Goal: Information Seeking & Learning: Learn about a topic

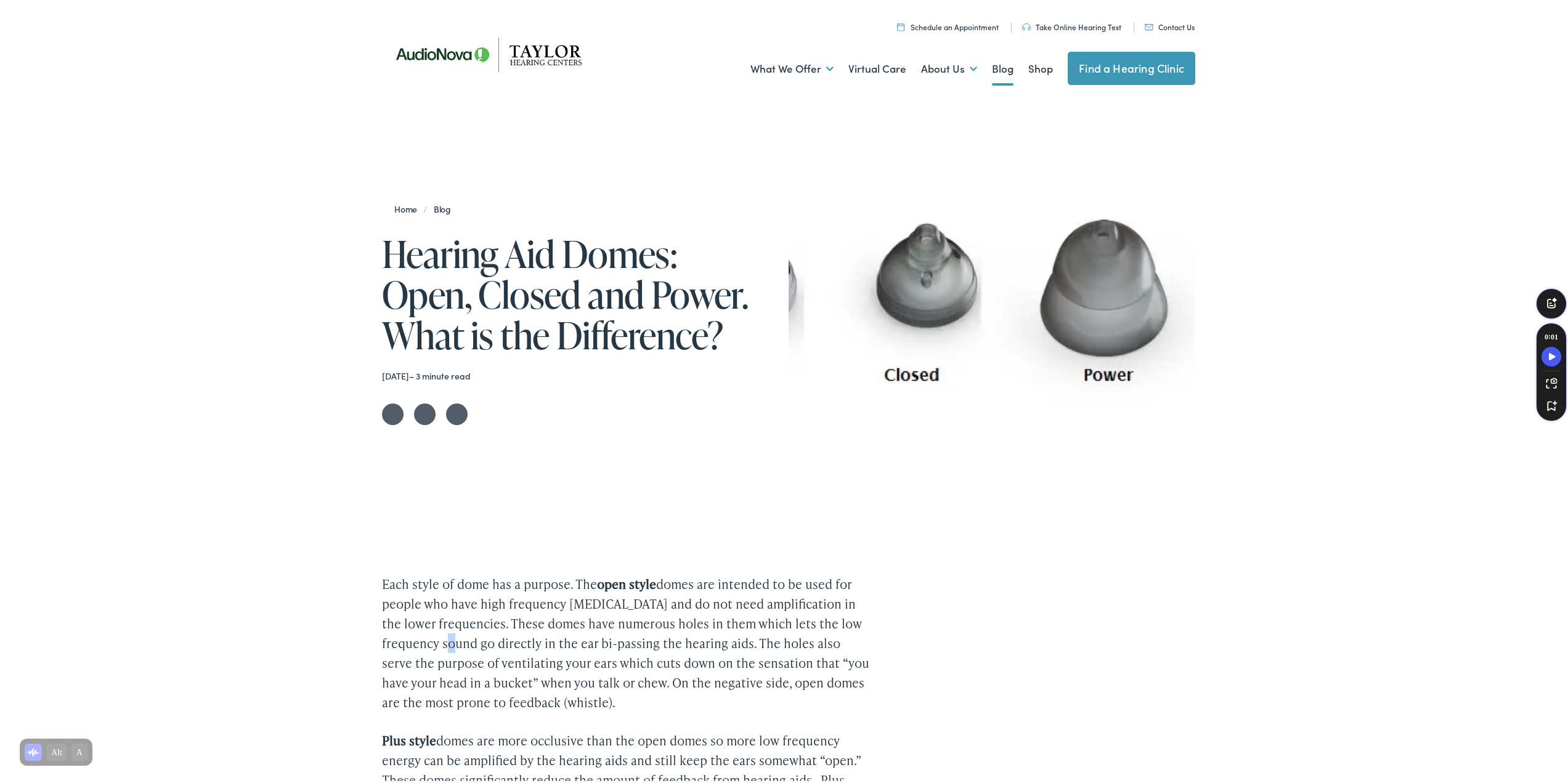
click at [454, 651] on p "Each style of dome has a purpose. The open style domes are intended to be used …" at bounding box center [626, 641] width 488 height 138
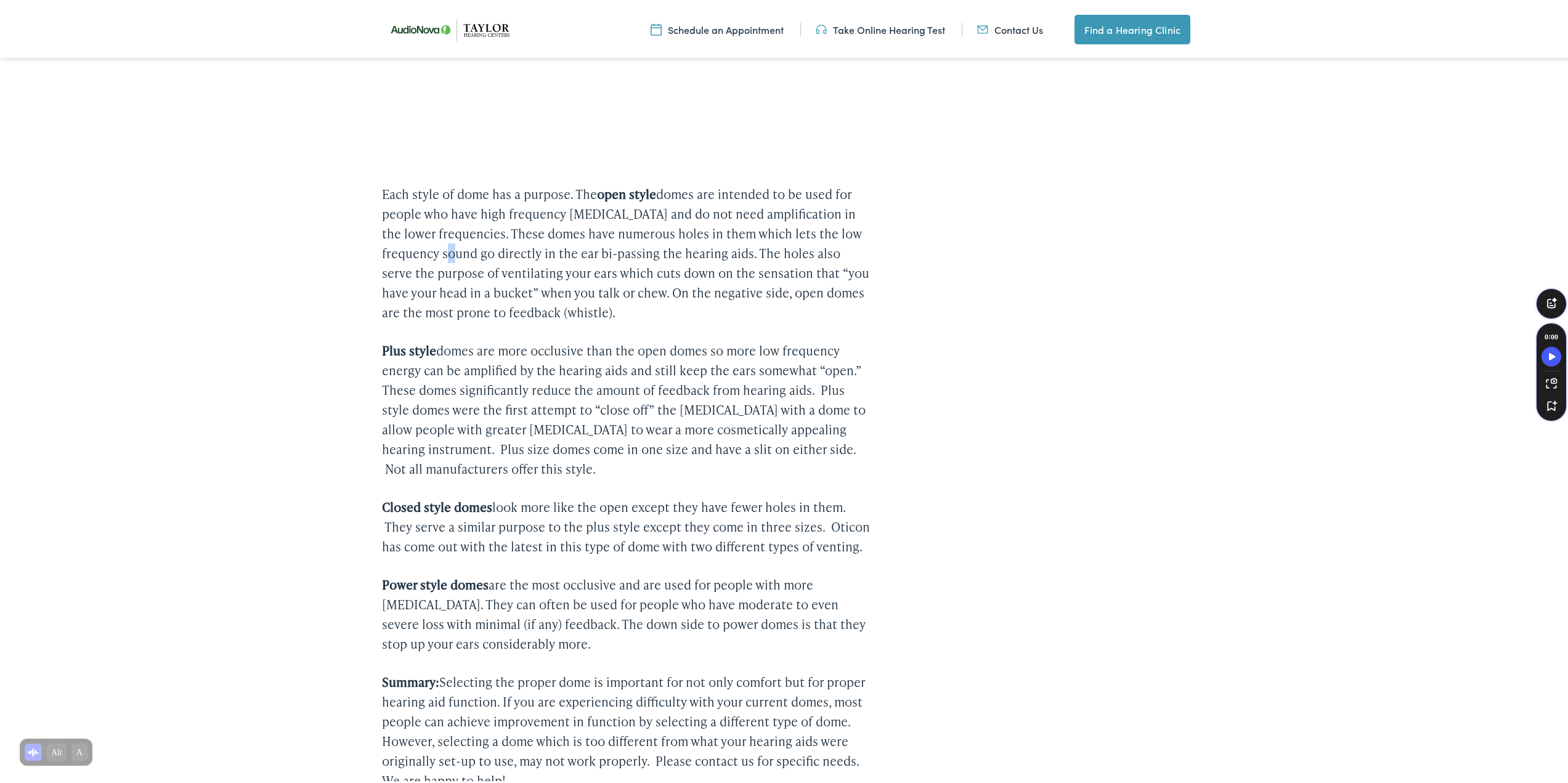
scroll to position [69, 0]
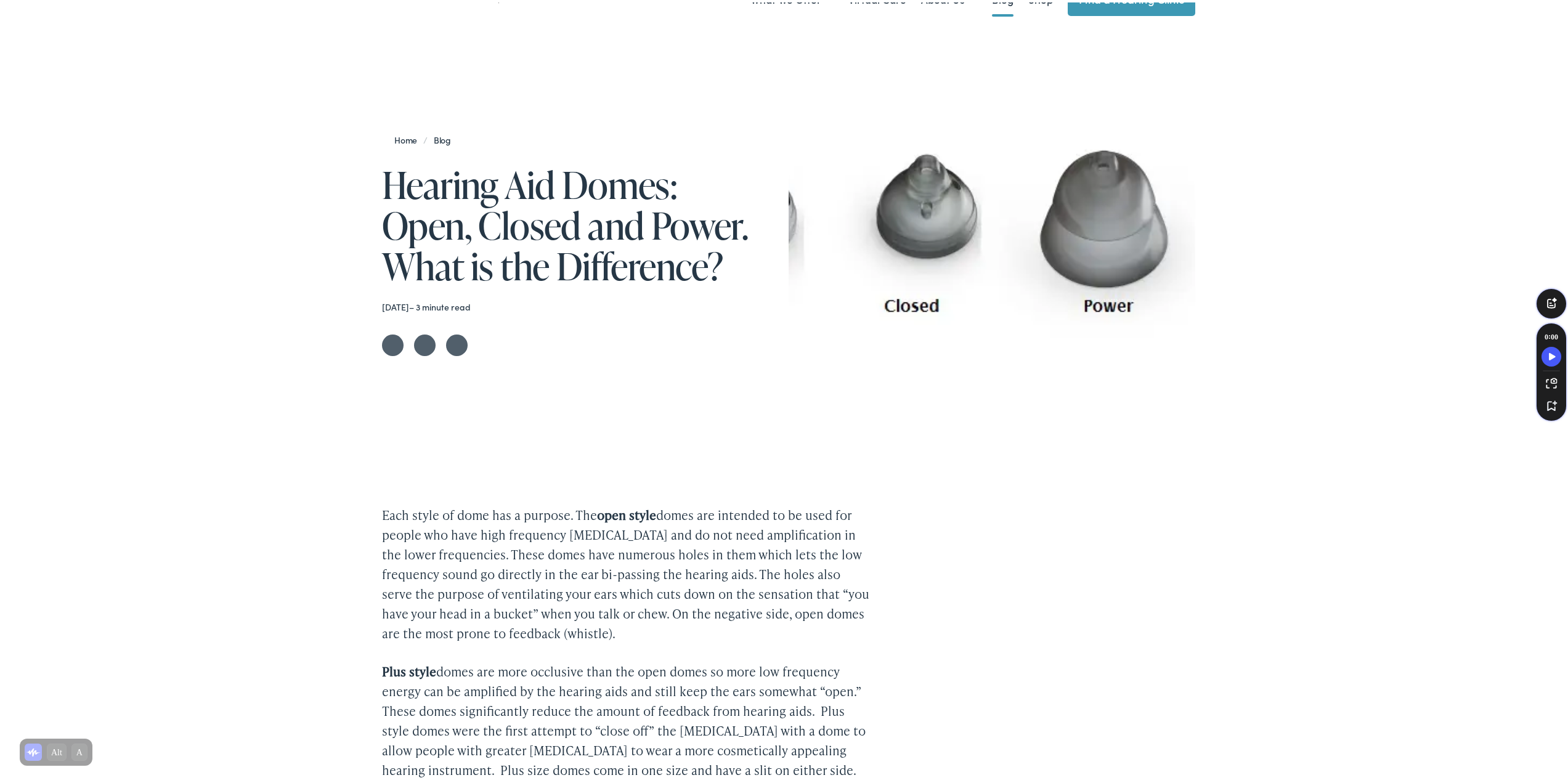
click at [427, 523] on p "Each style of dome has a purpose. The open style domes are intended to be used …" at bounding box center [626, 572] width 488 height 138
click at [362, 523] on button "Speechify Inline player play button" at bounding box center [361, 515] width 17 height 17
click at [358, 510] on circle "Speechify Inline player Play button" at bounding box center [361, 512] width 12 height 12
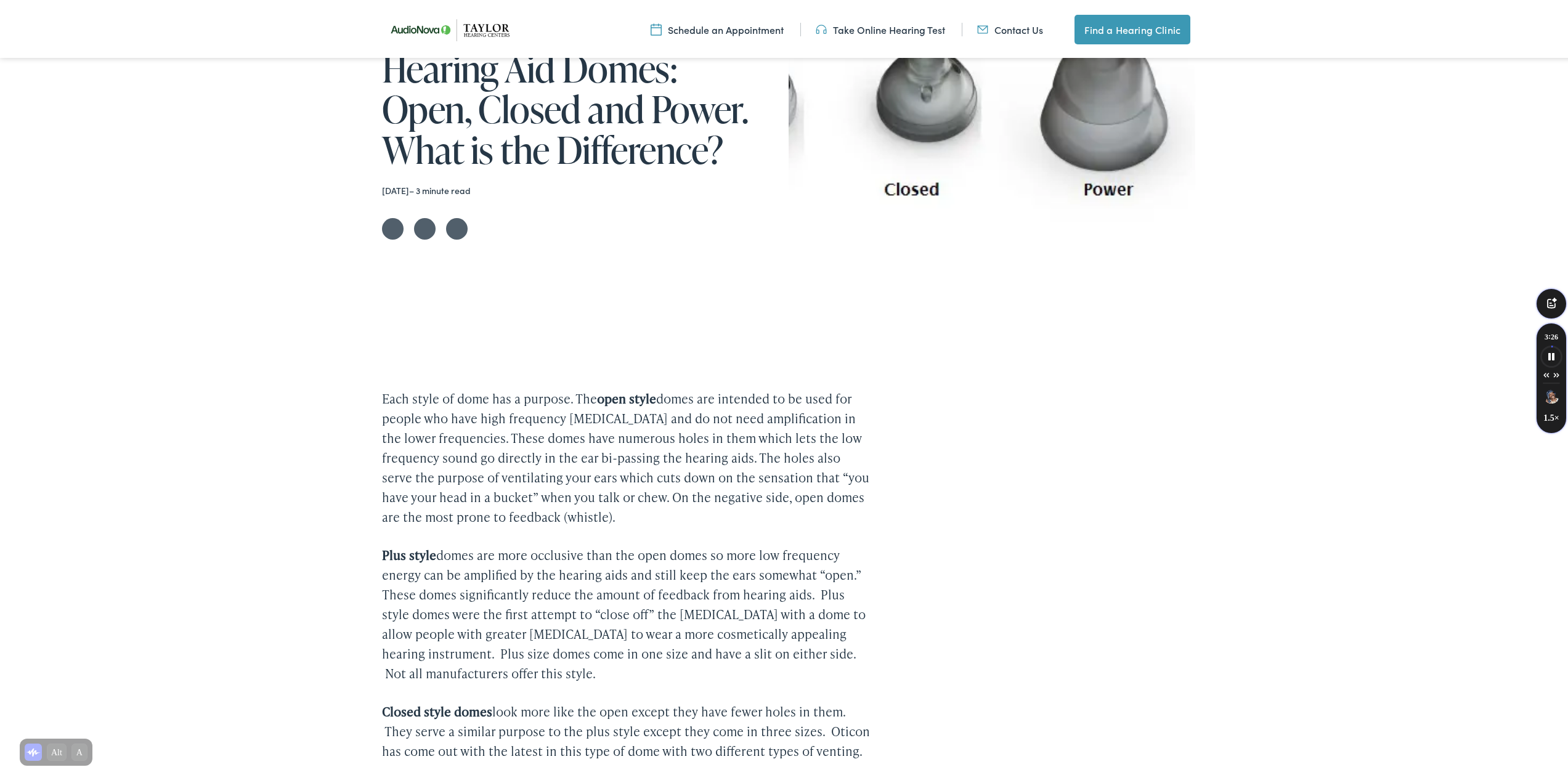
scroll to position [182, 0]
click at [1546, 349] on icon "Speechify pause button" at bounding box center [1551, 354] width 20 height 20
click at [1546, 400] on img "Speechify voice menu" at bounding box center [1551, 393] width 16 height 16
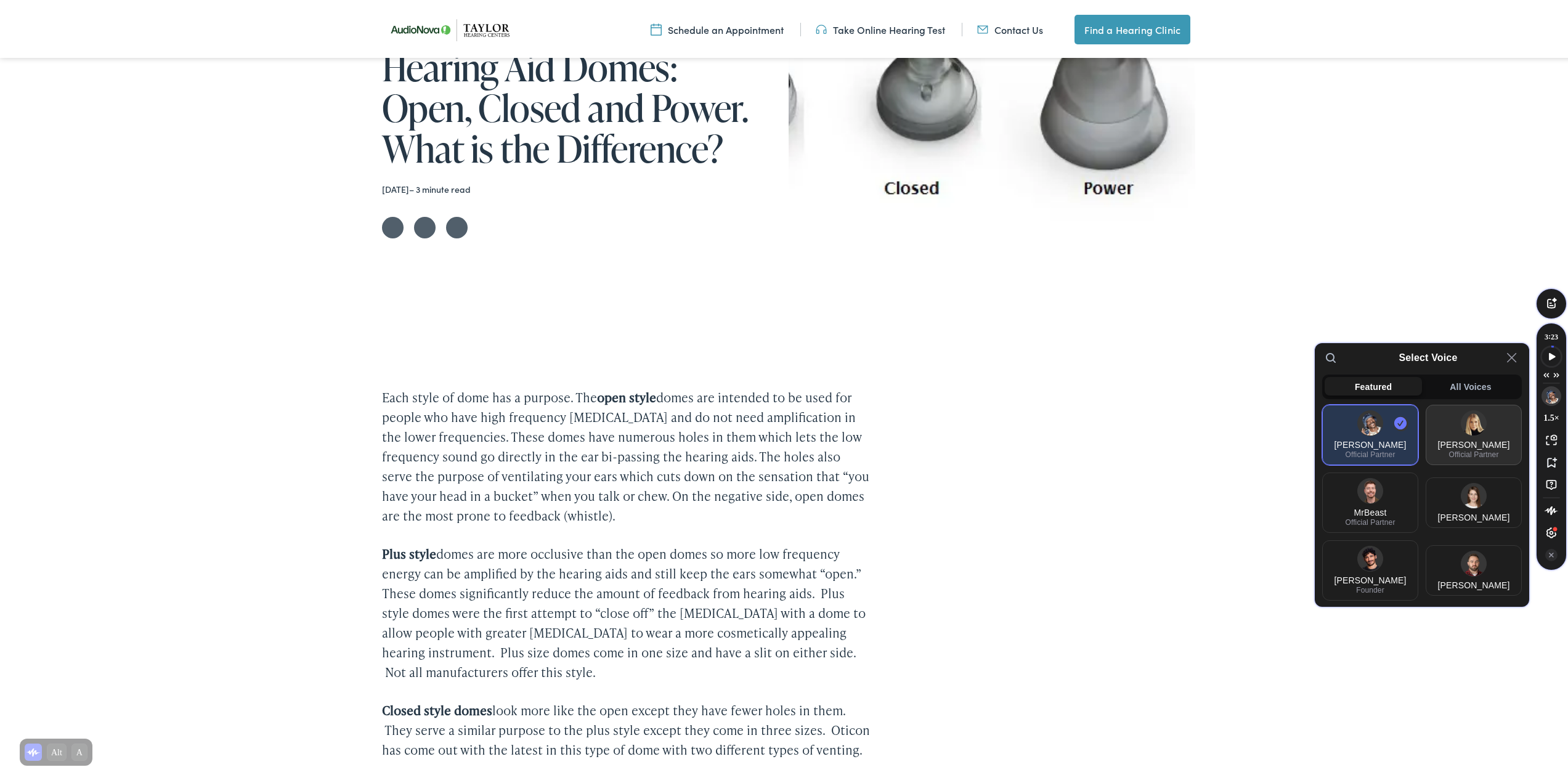
click at [1452, 438] on div "[PERSON_NAME]" at bounding box center [1474, 442] width 90 height 10
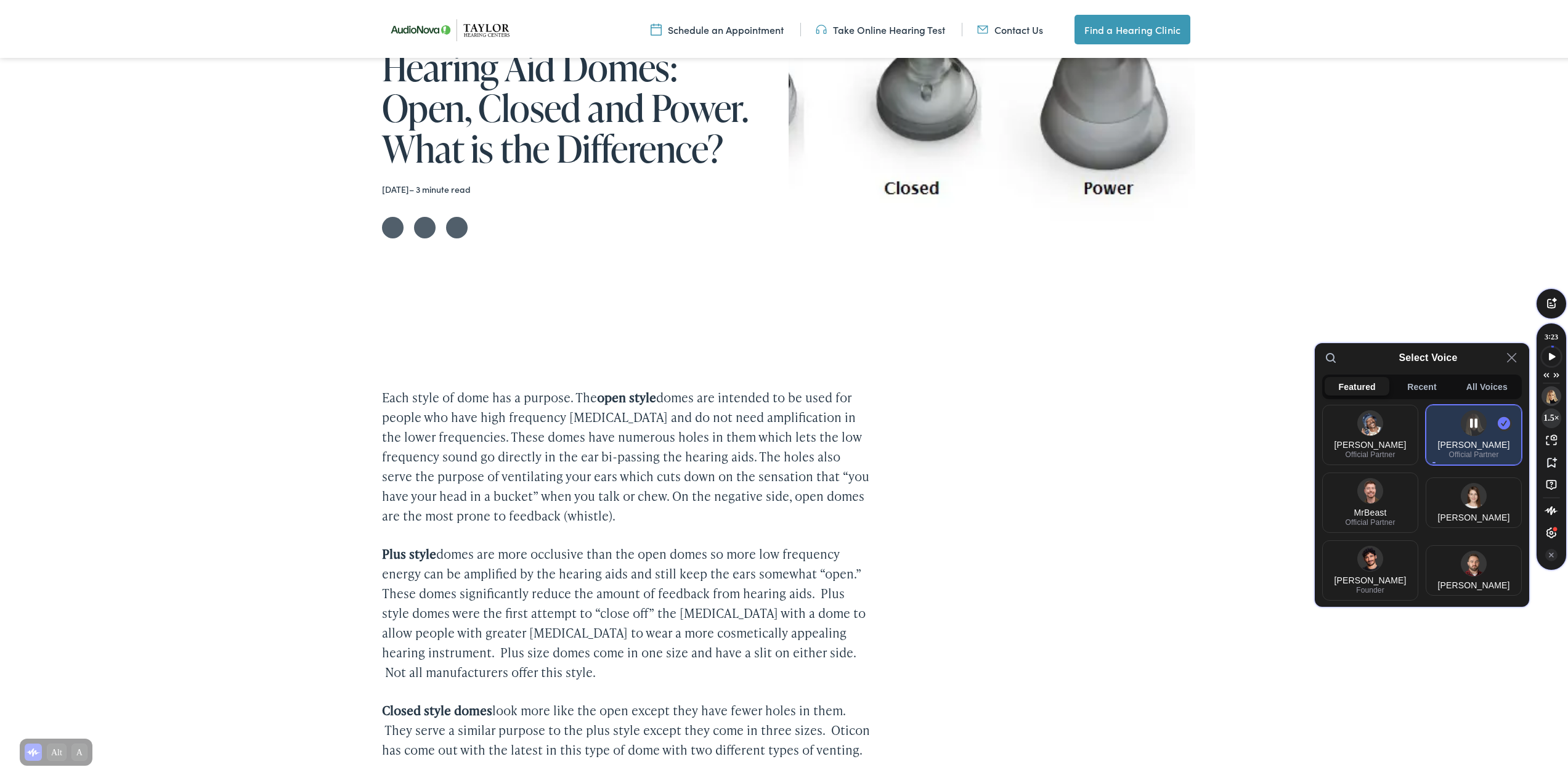
click at [1551, 412] on button "1.5 ×" at bounding box center [1551, 416] width 20 height 20
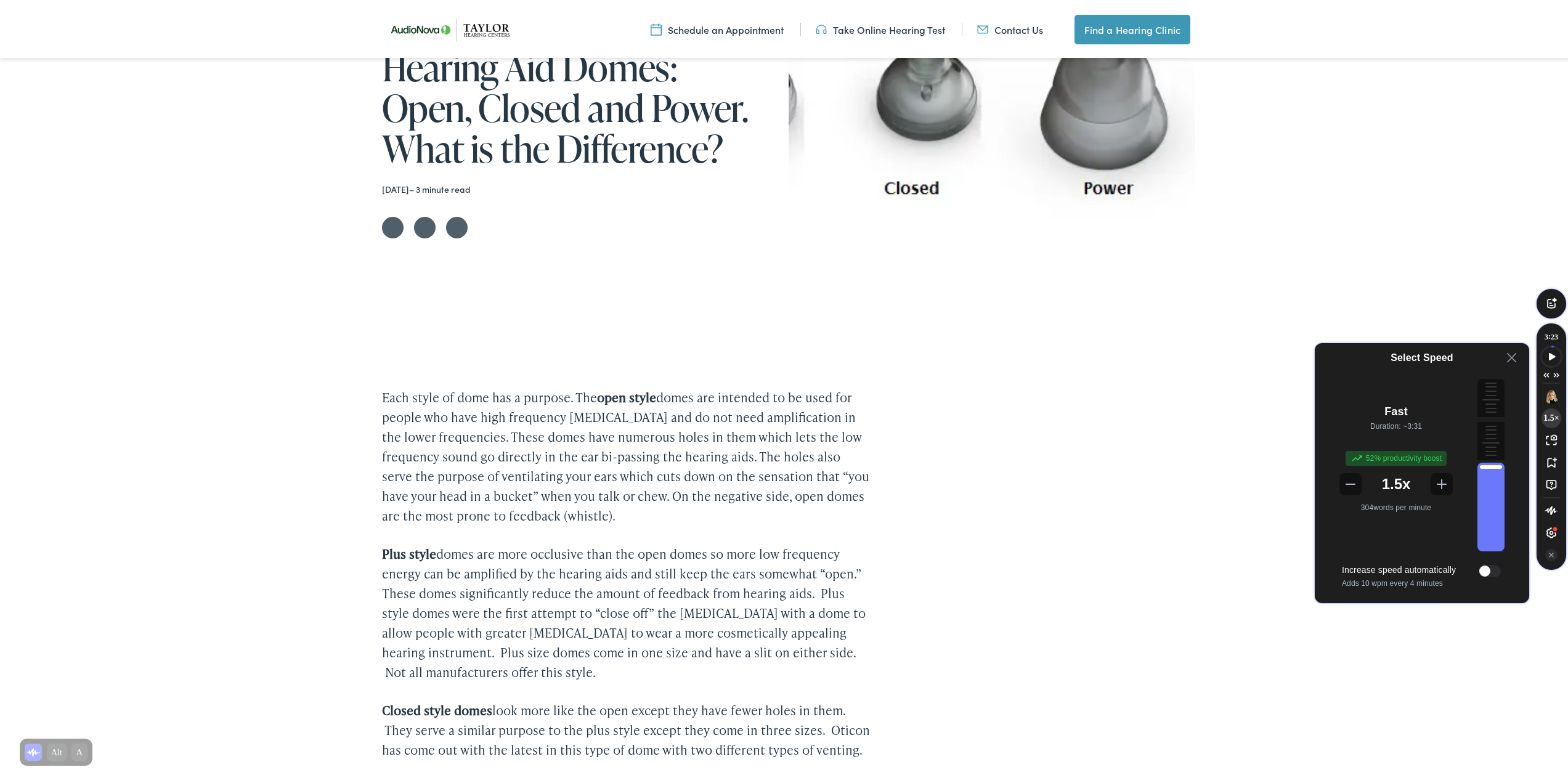
click at [1478, 491] on div "Playback Speed" at bounding box center [1491, 466] width 27 height 166
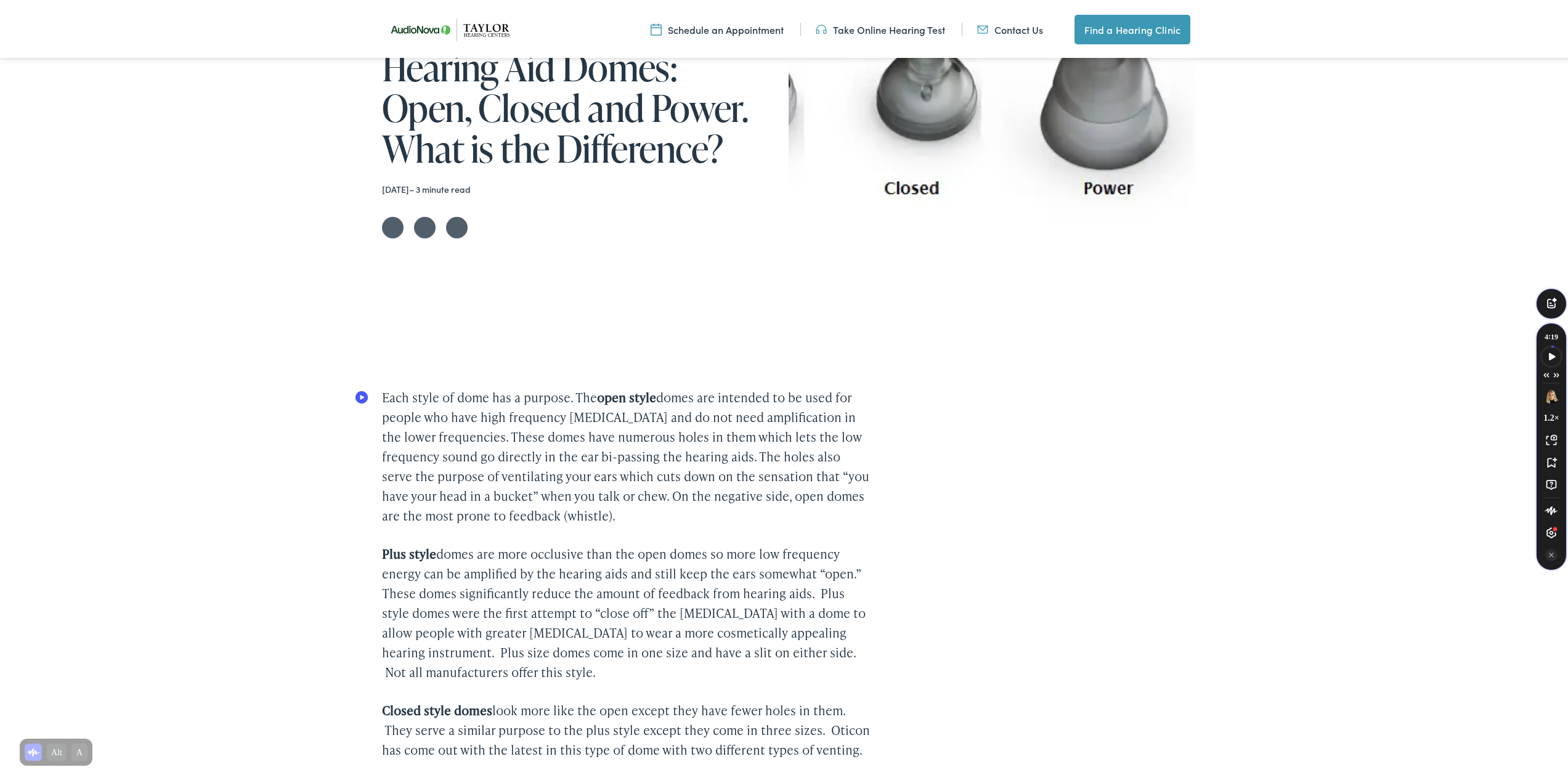
click at [363, 399] on circle "Speechify Inline player Play button" at bounding box center [361, 395] width 12 height 12
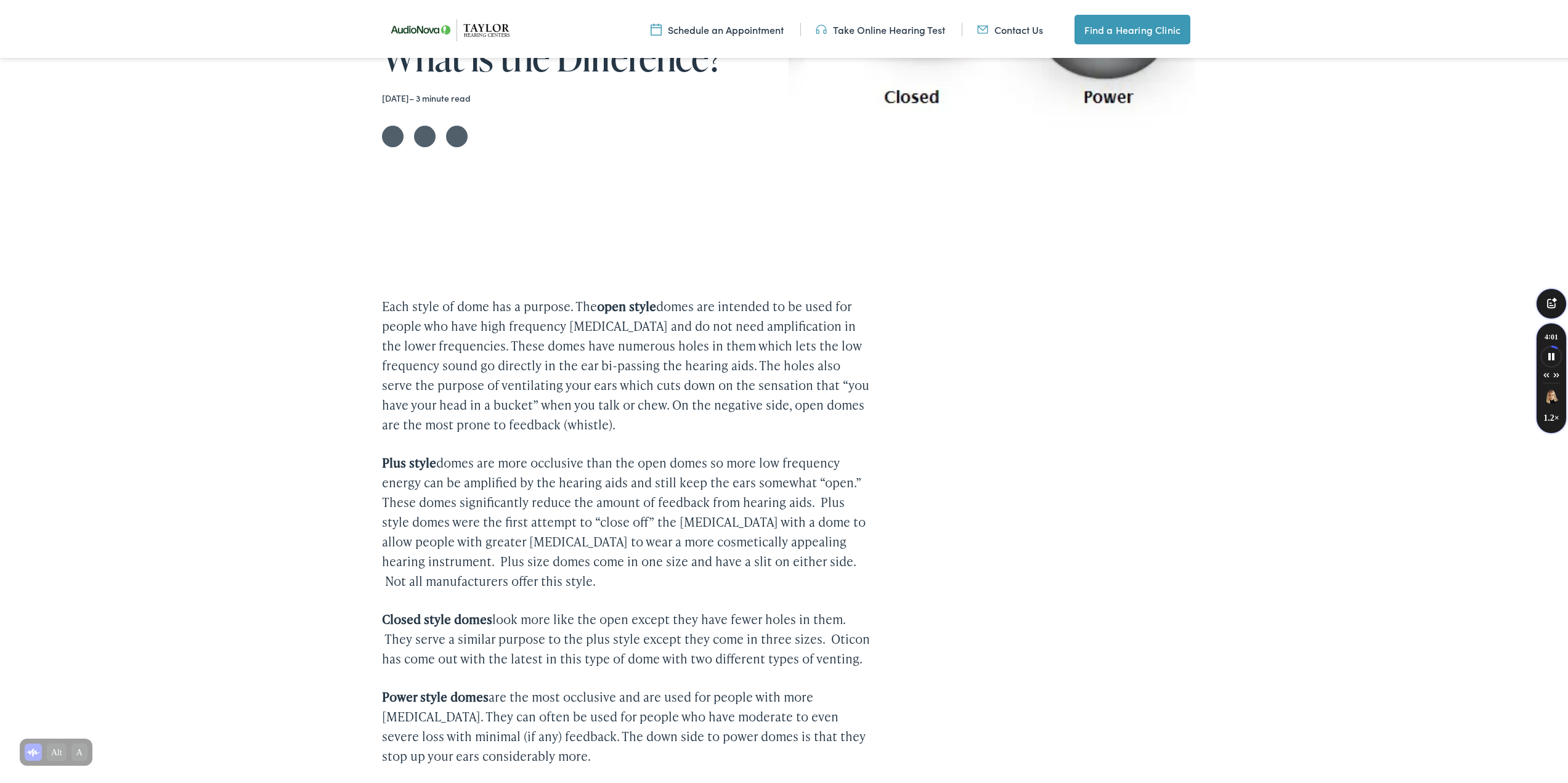
scroll to position [276, 0]
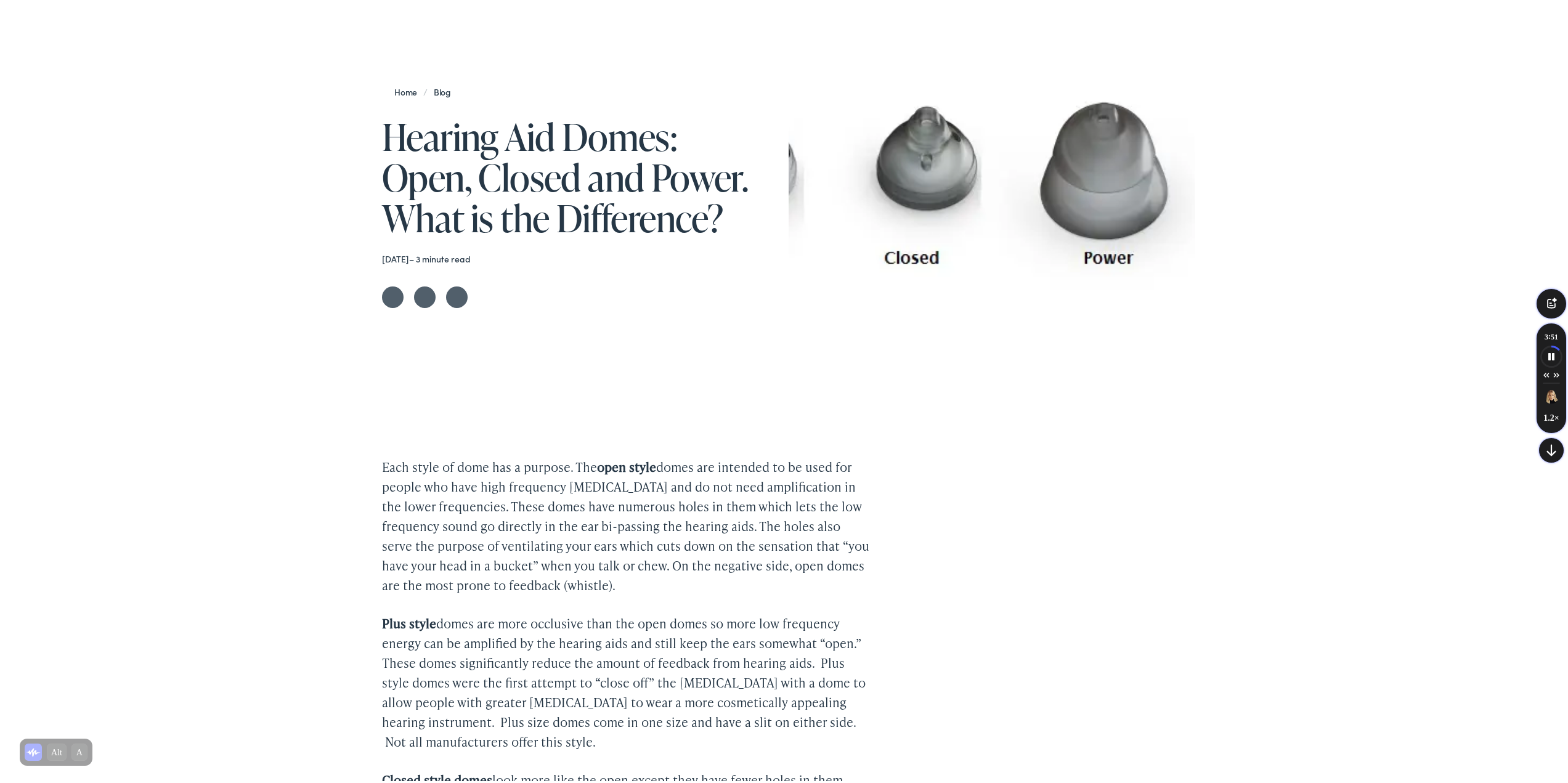
scroll to position [308, 0]
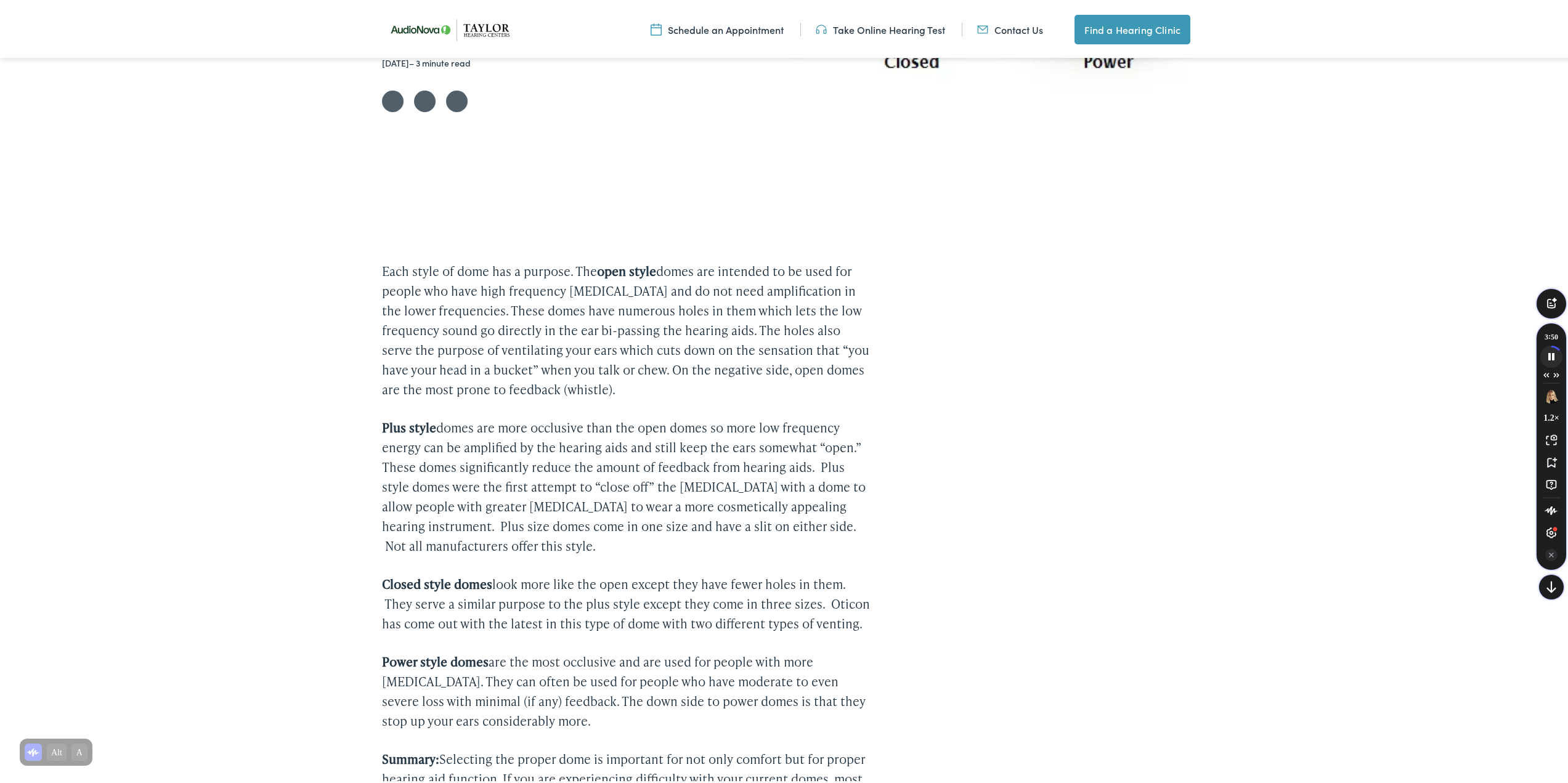
click at [1544, 352] on icon "Speechify pause button" at bounding box center [1551, 354] width 20 height 20
click at [363, 424] on circle "Speechify Inline player Play button" at bounding box center [361, 425] width 12 height 12
click at [360, 430] on circle "Speechify Inline player Pause button" at bounding box center [361, 425] width 12 height 12
click at [360, 430] on circle "Speechify Inline player Play button" at bounding box center [361, 425] width 12 height 12
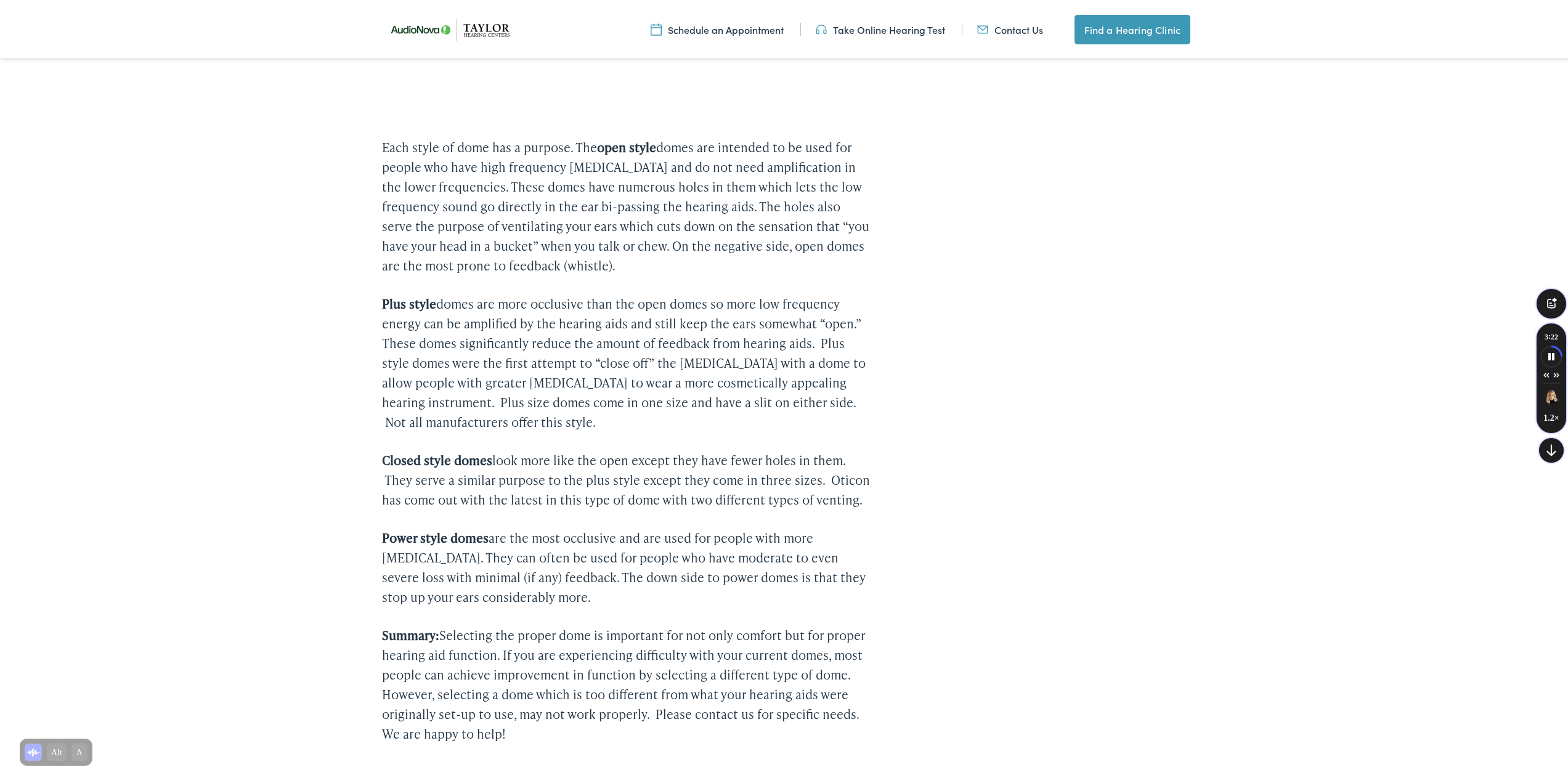
scroll to position [493, 0]
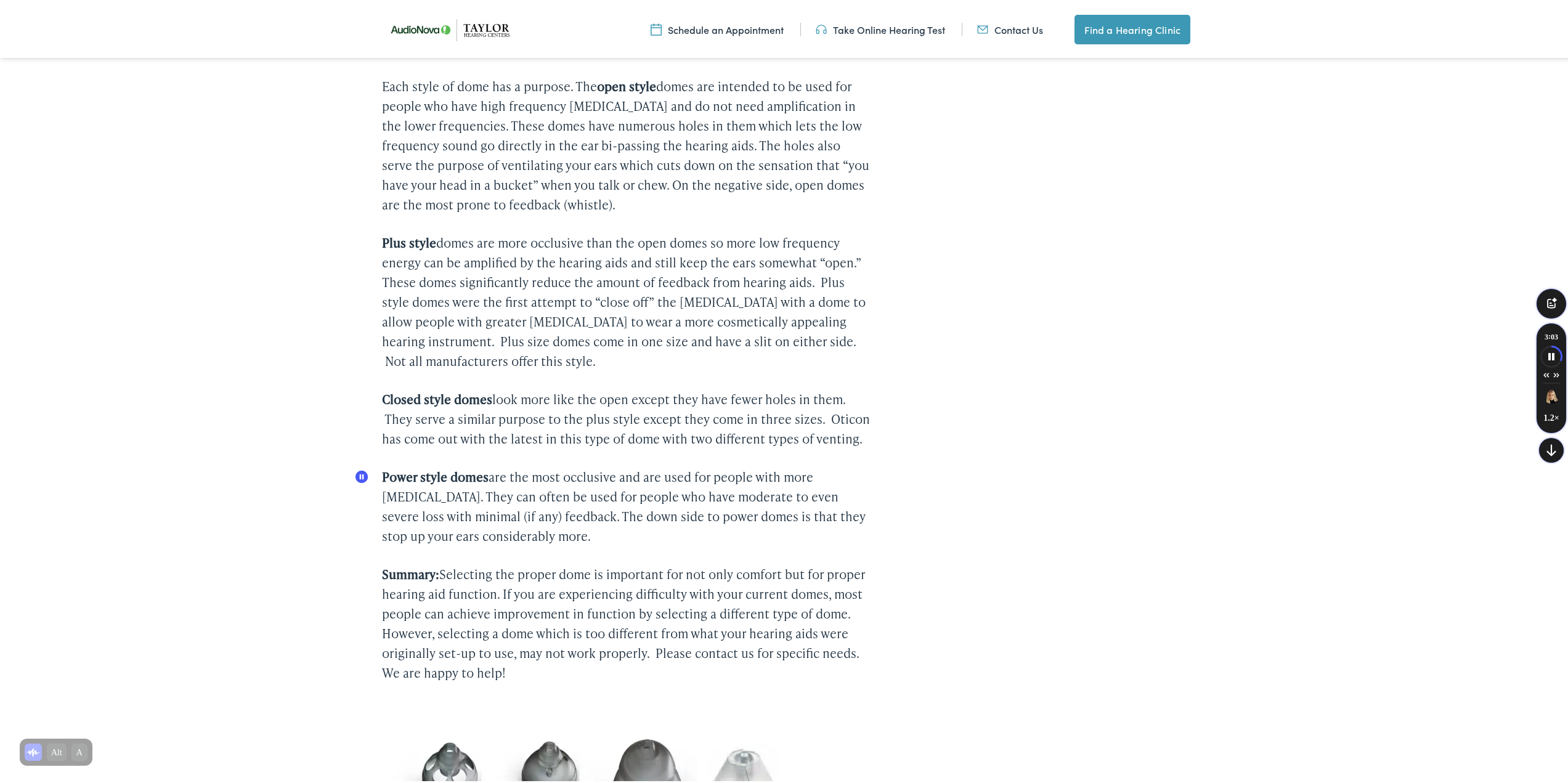
click at [361, 478] on circle "Speechify Inline player Pause button" at bounding box center [361, 474] width 12 height 12
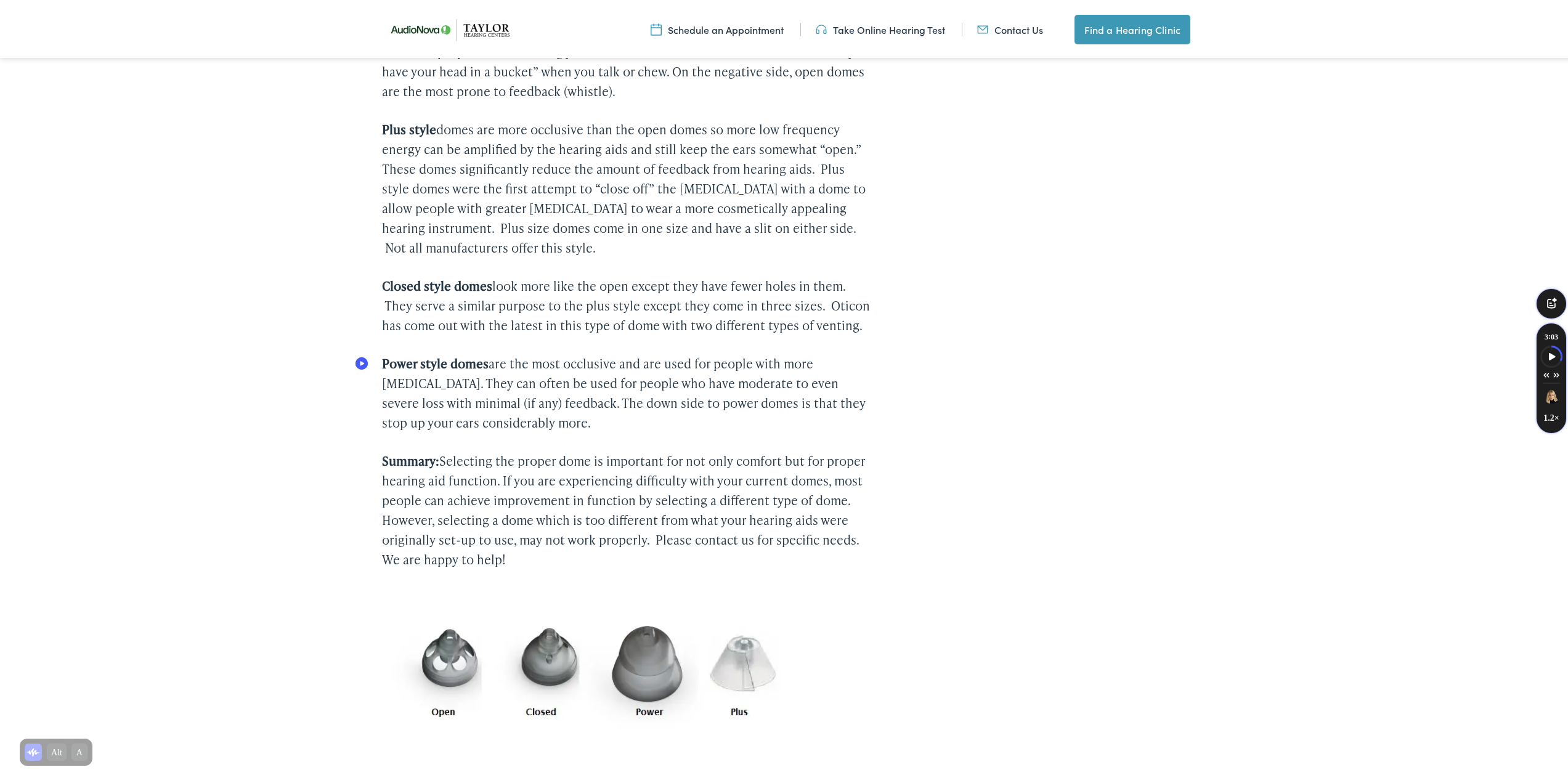
scroll to position [616, 0]
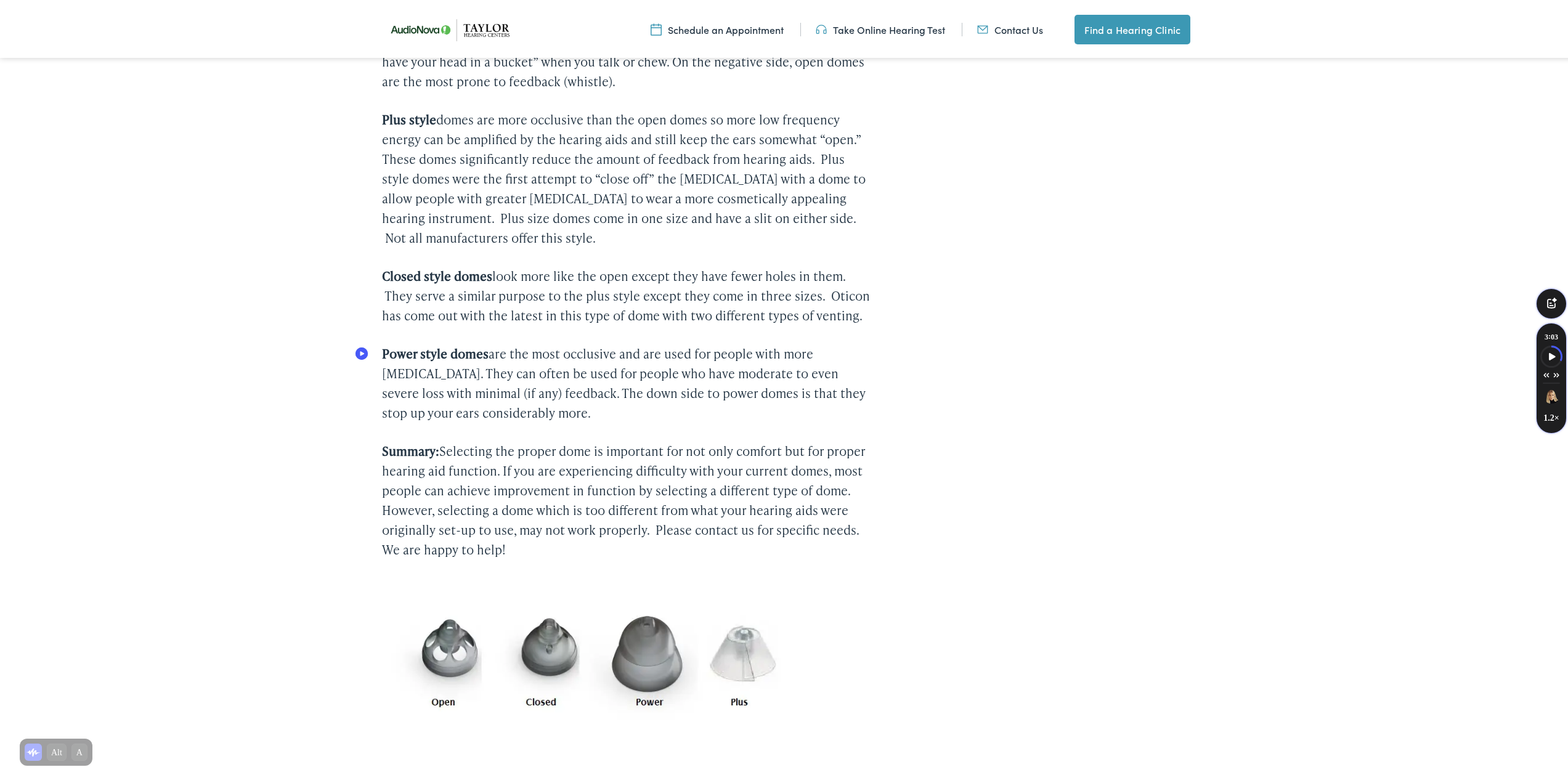
click at [365, 349] on circle "Speechify Inline player Play button" at bounding box center [361, 351] width 12 height 12
click at [365, 349] on circle "Speechify Inline player Pause button" at bounding box center [361, 351] width 12 height 12
click at [370, 345] on button "Speechify Inline player play button" at bounding box center [361, 353] width 17 height 17
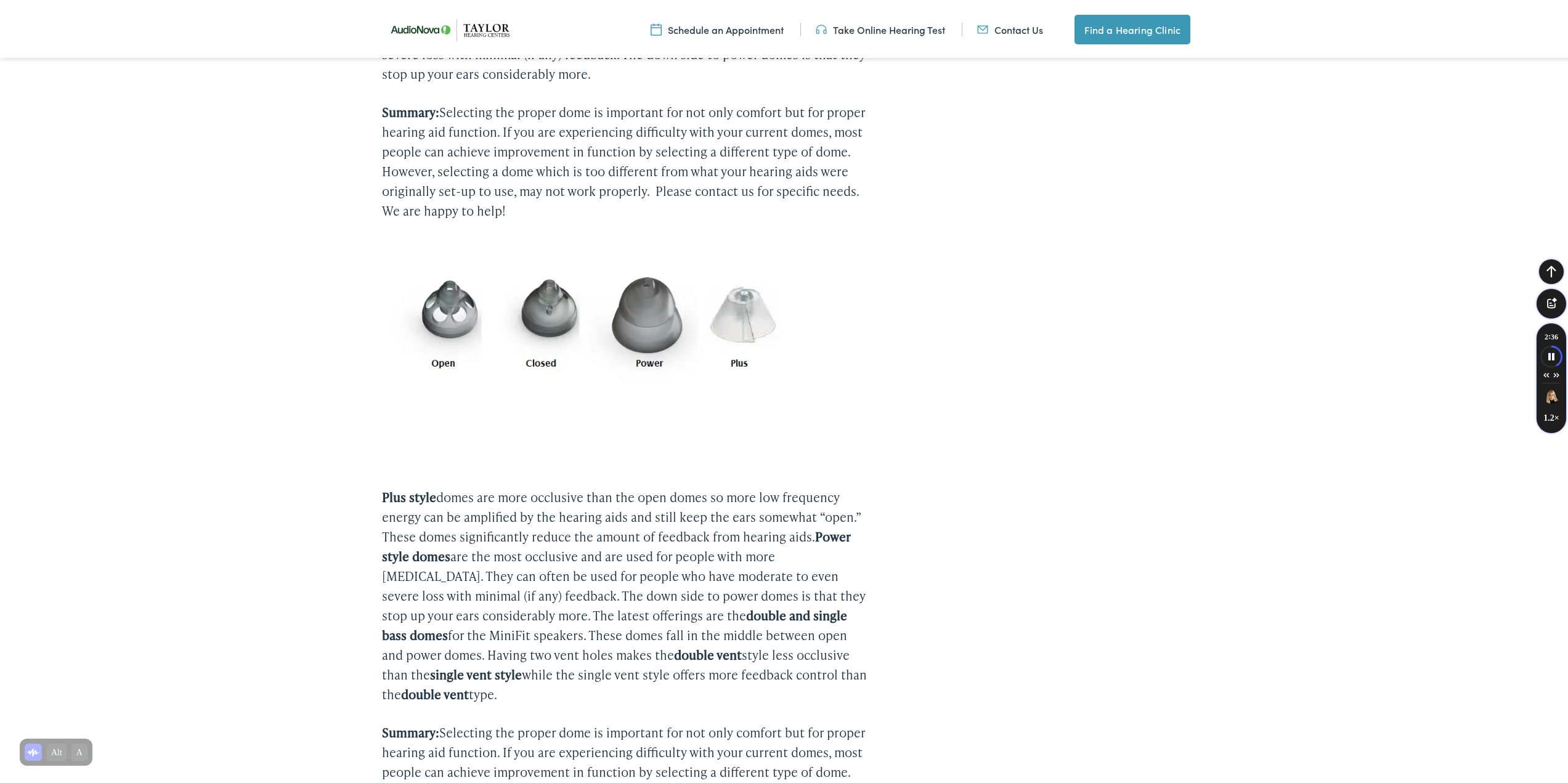
scroll to position [986, 0]
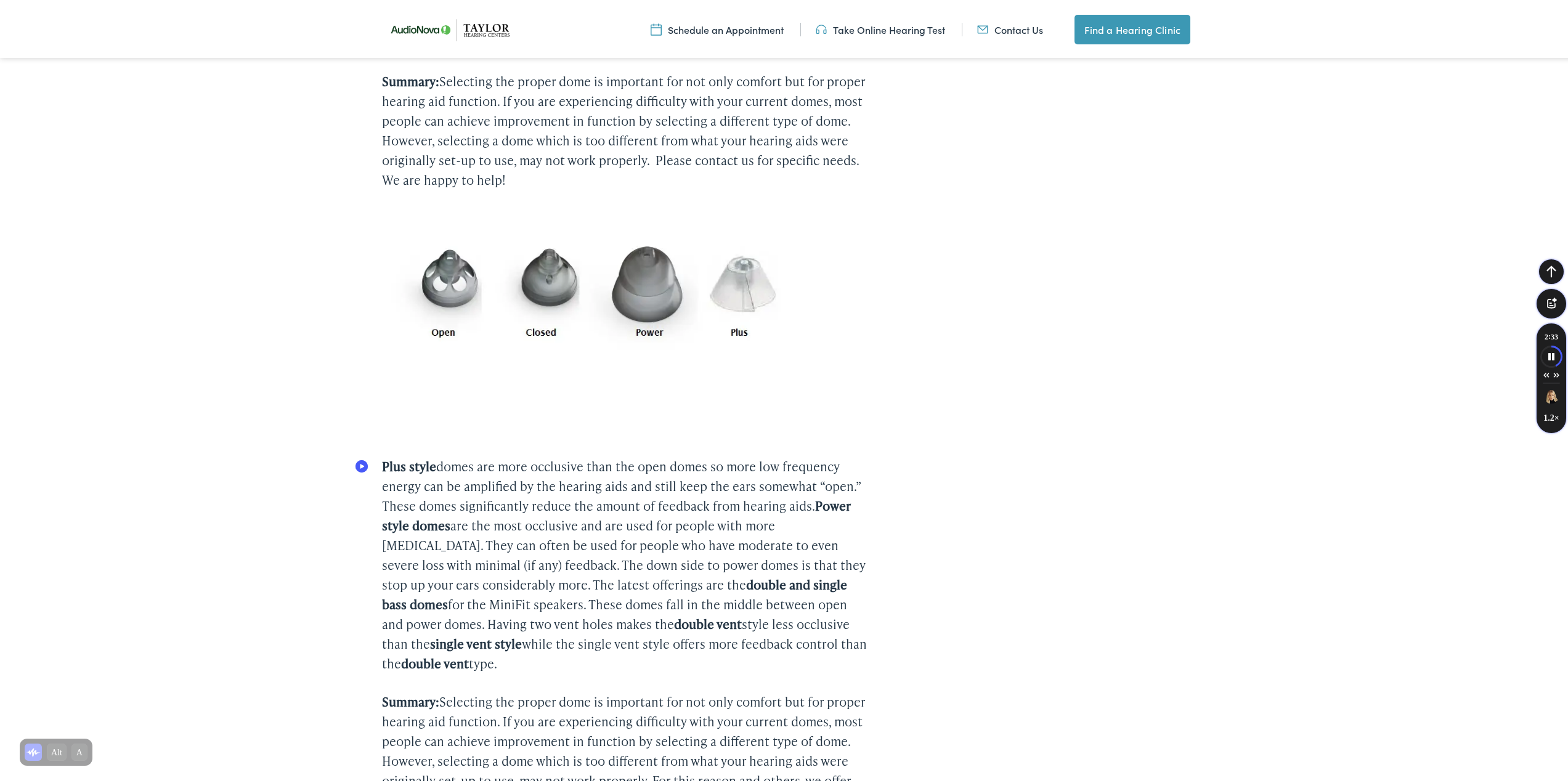
click at [358, 459] on circle "Speechify Inline player Play button" at bounding box center [361, 464] width 12 height 12
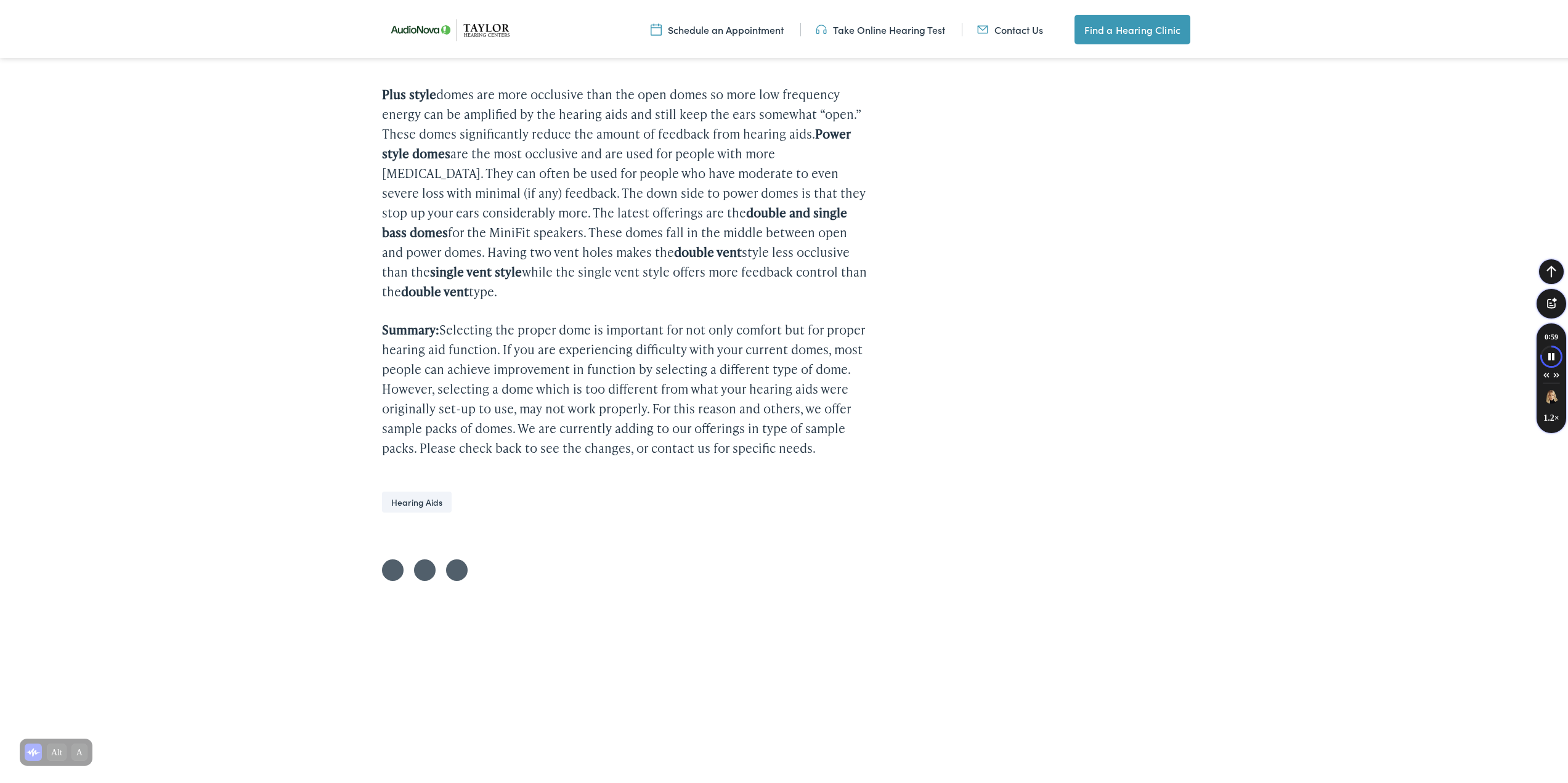
scroll to position [1171, 0]
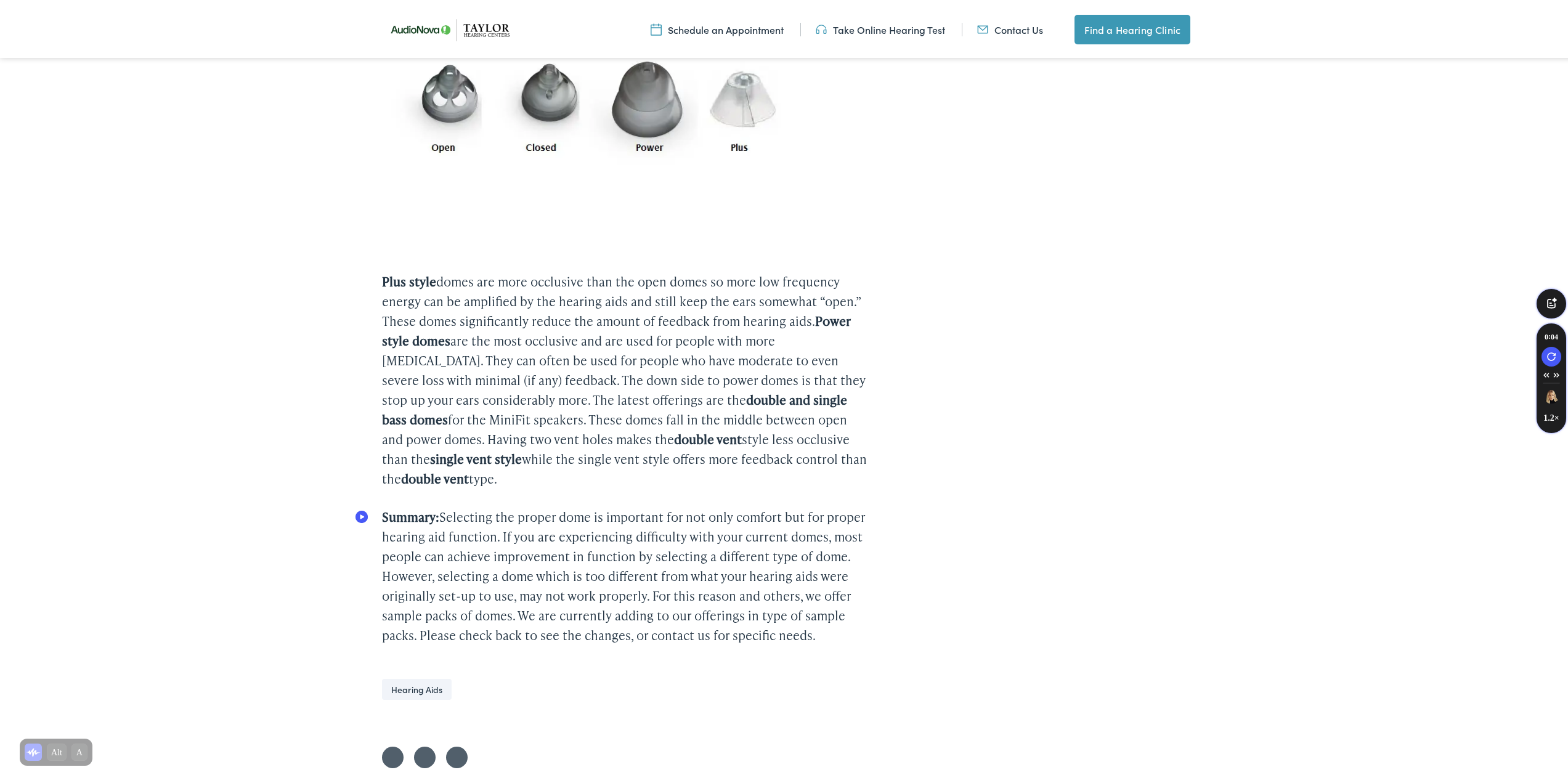
click at [366, 520] on icon "Speechify Inline player Play button" at bounding box center [361, 514] width 12 height 12
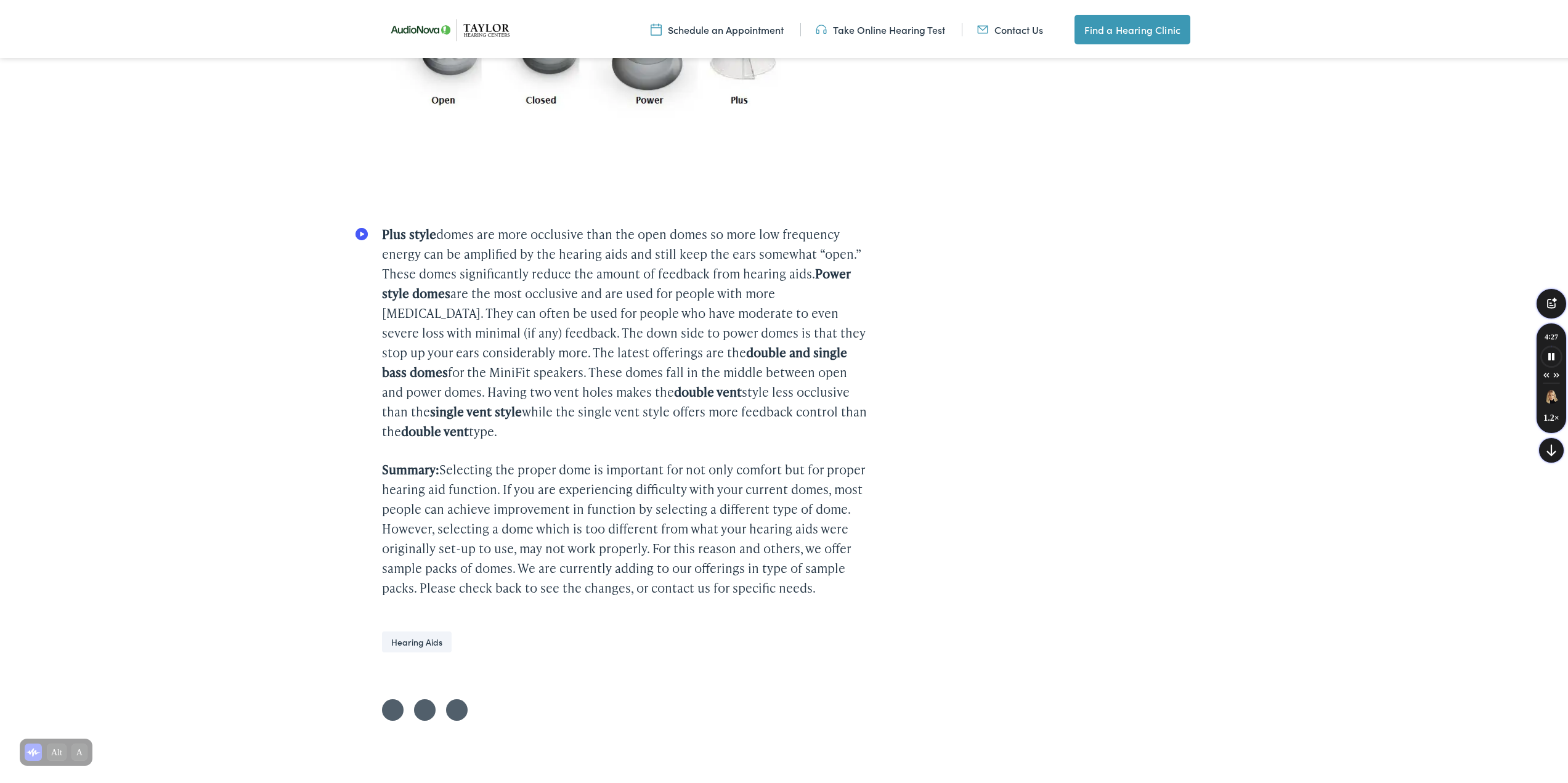
scroll to position [1232, 0]
